Goal: Find specific page/section: Find specific page/section

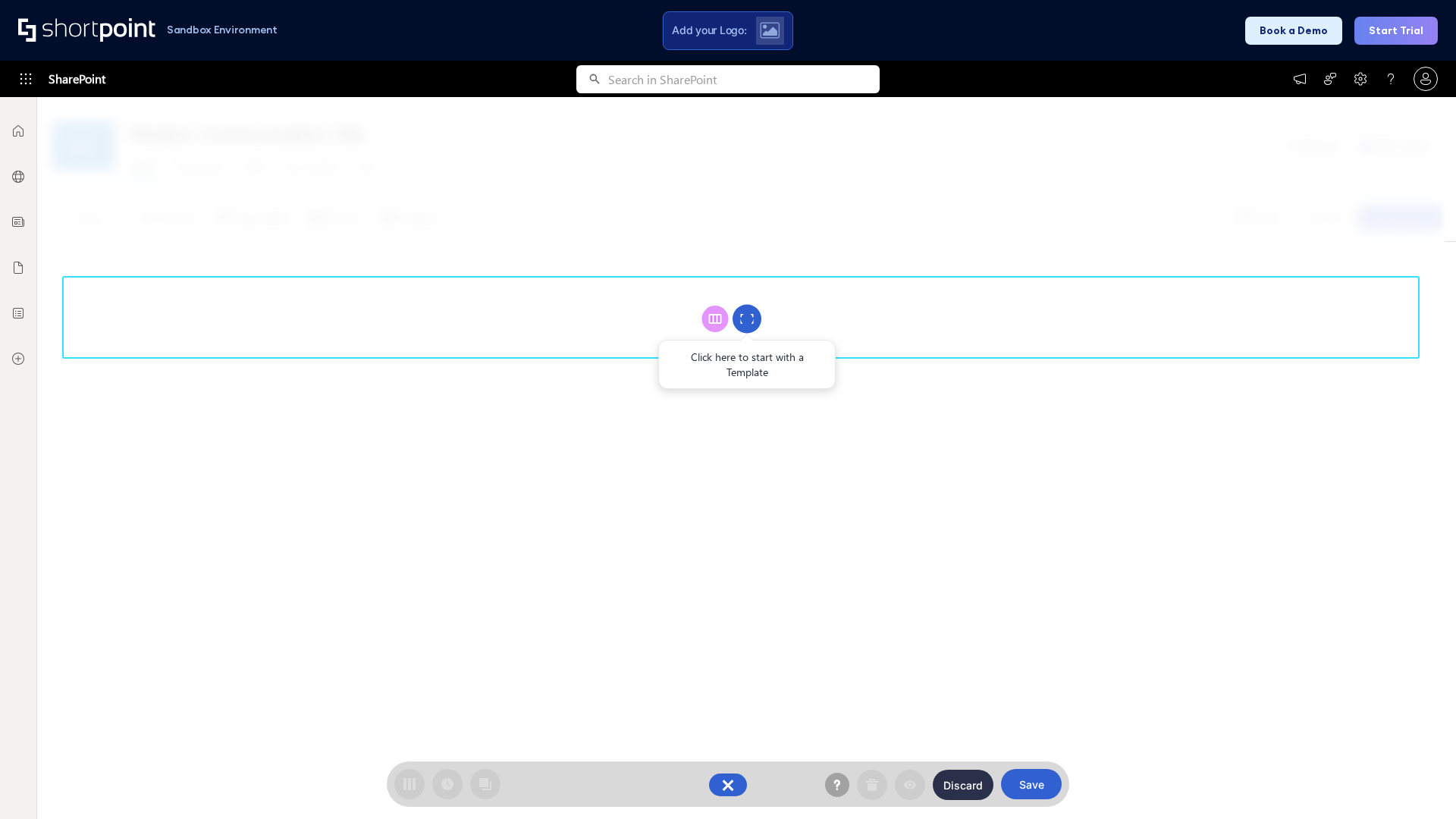
click at [747, 319] on circle at bounding box center [747, 319] width 29 height 29
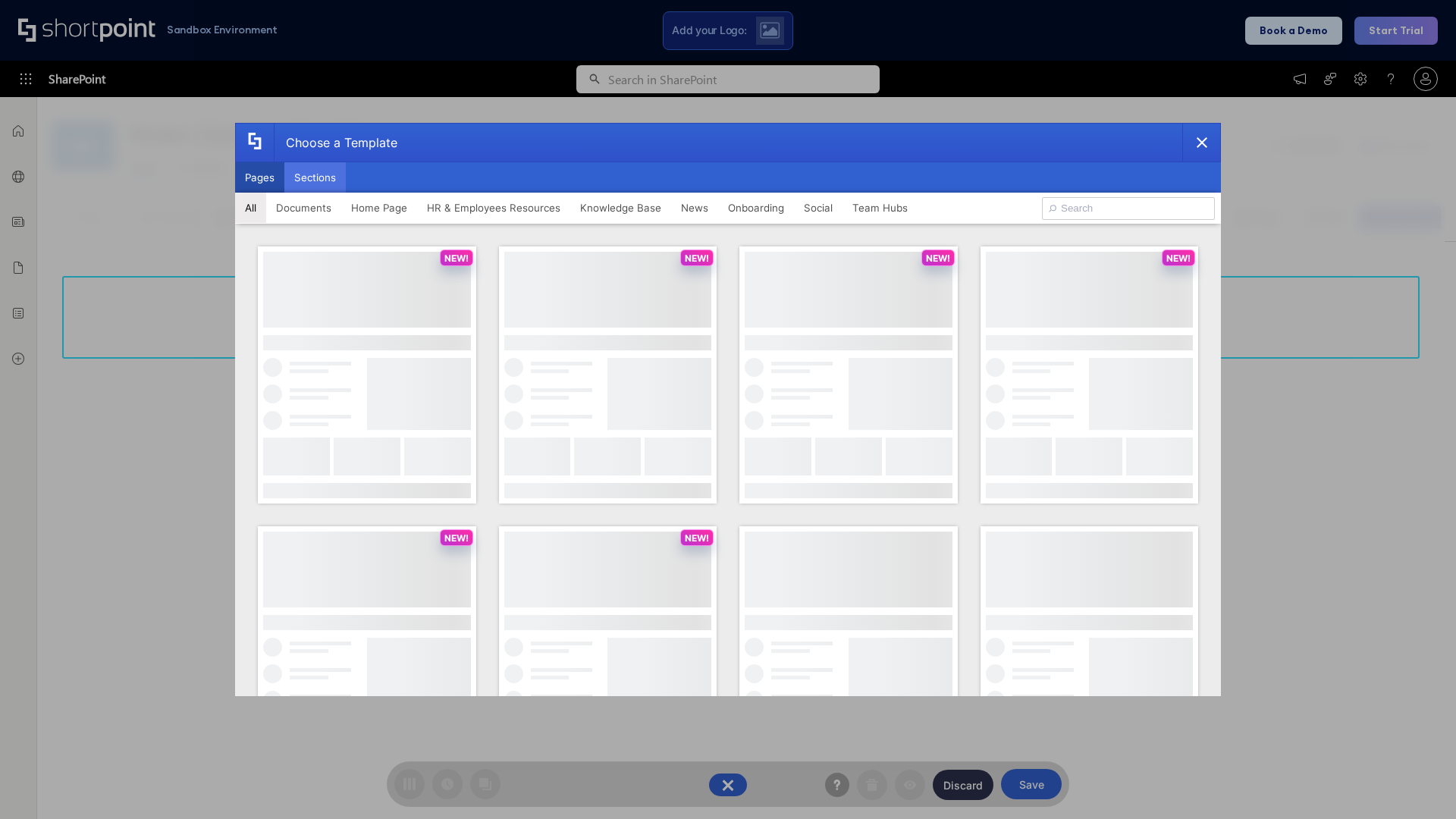
click at [315, 177] on button "Sections" at bounding box center [315, 177] width 61 height 31
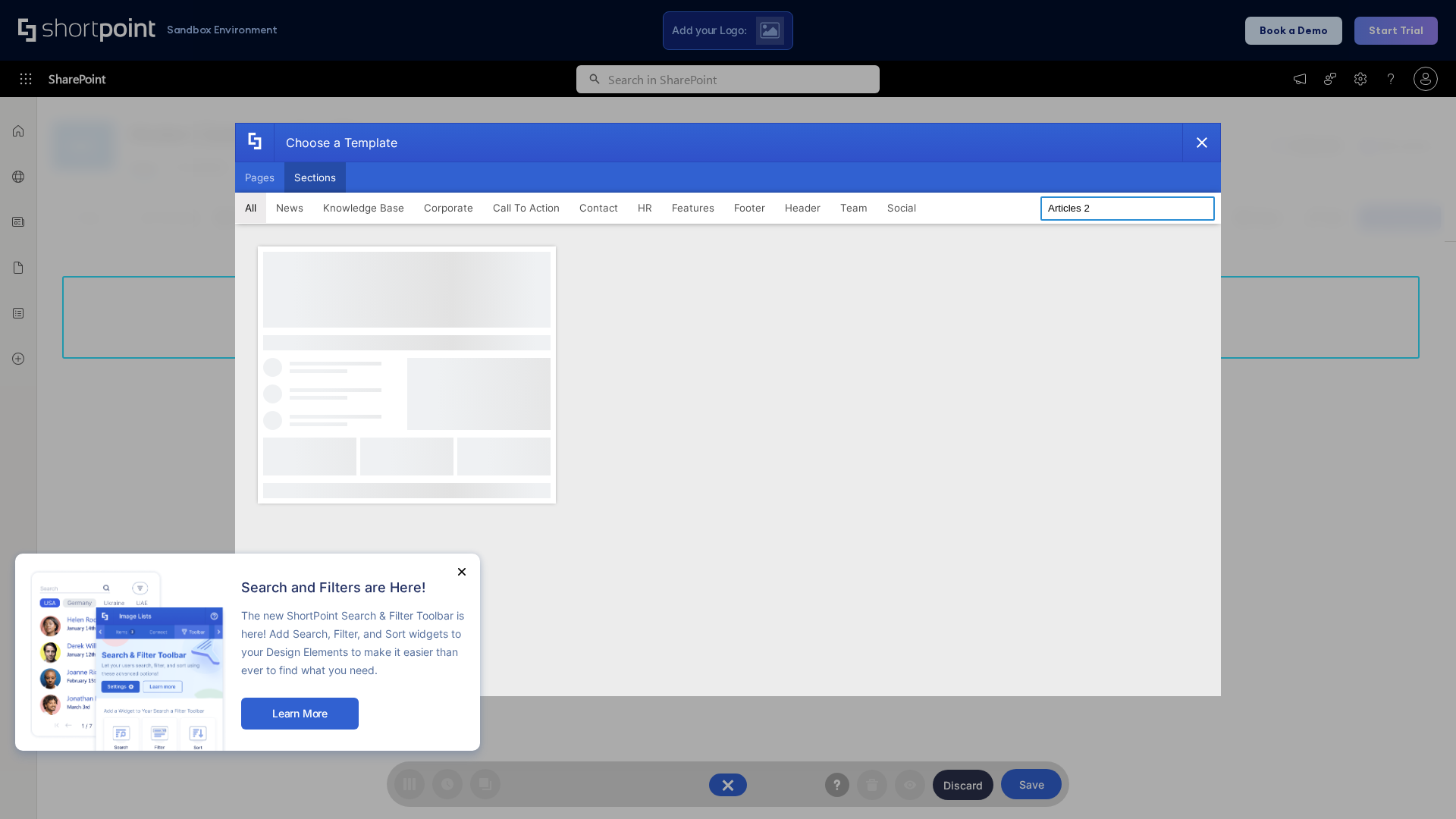
type input "Articles 2"
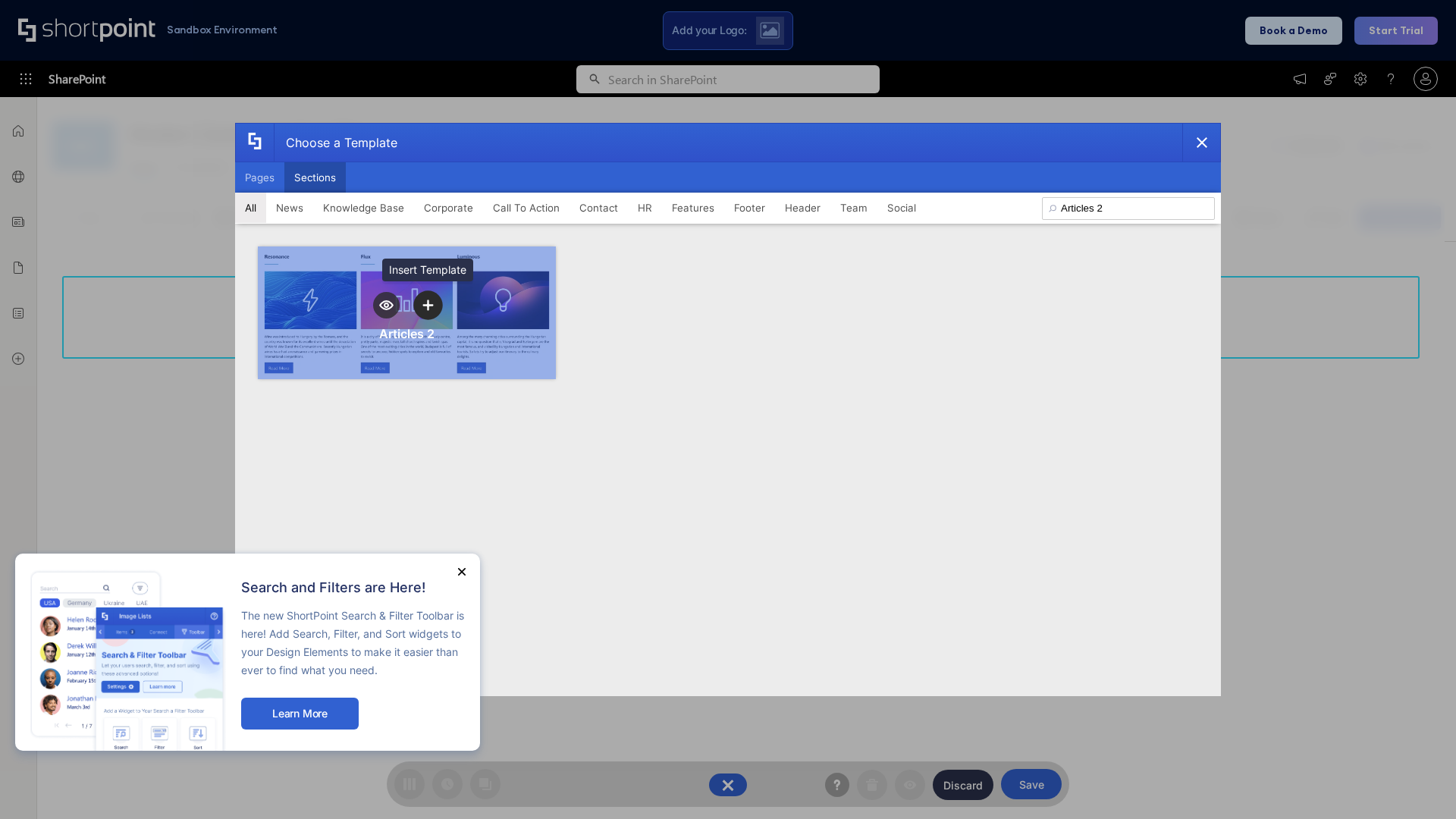
click at [428, 305] on icon "template selector" at bounding box center [428, 304] width 10 height 10
